Goal: Navigation & Orientation: Find specific page/section

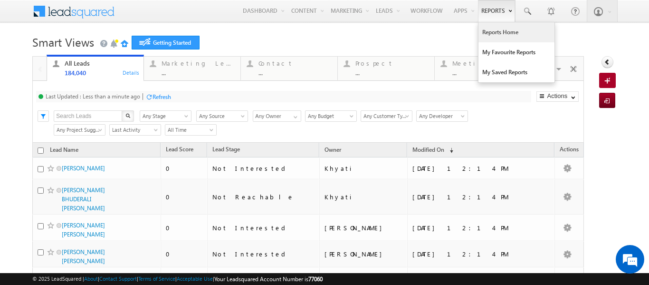
click at [498, 36] on link "Reports Home" at bounding box center [516, 32] width 76 height 20
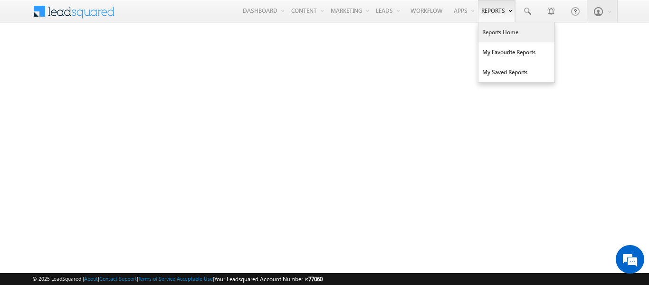
click at [489, 30] on link "Reports Home" at bounding box center [516, 32] width 76 height 20
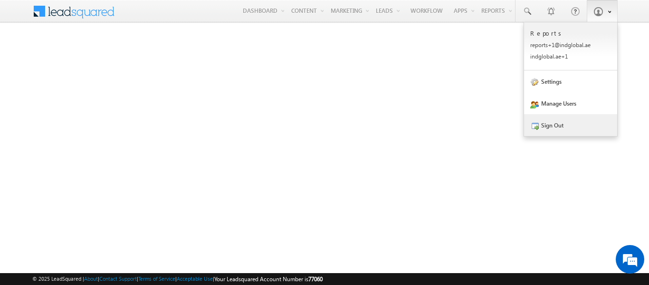
click at [558, 132] on link "Sign Out" at bounding box center [570, 125] width 93 height 22
